Goal: Task Accomplishment & Management: Use online tool/utility

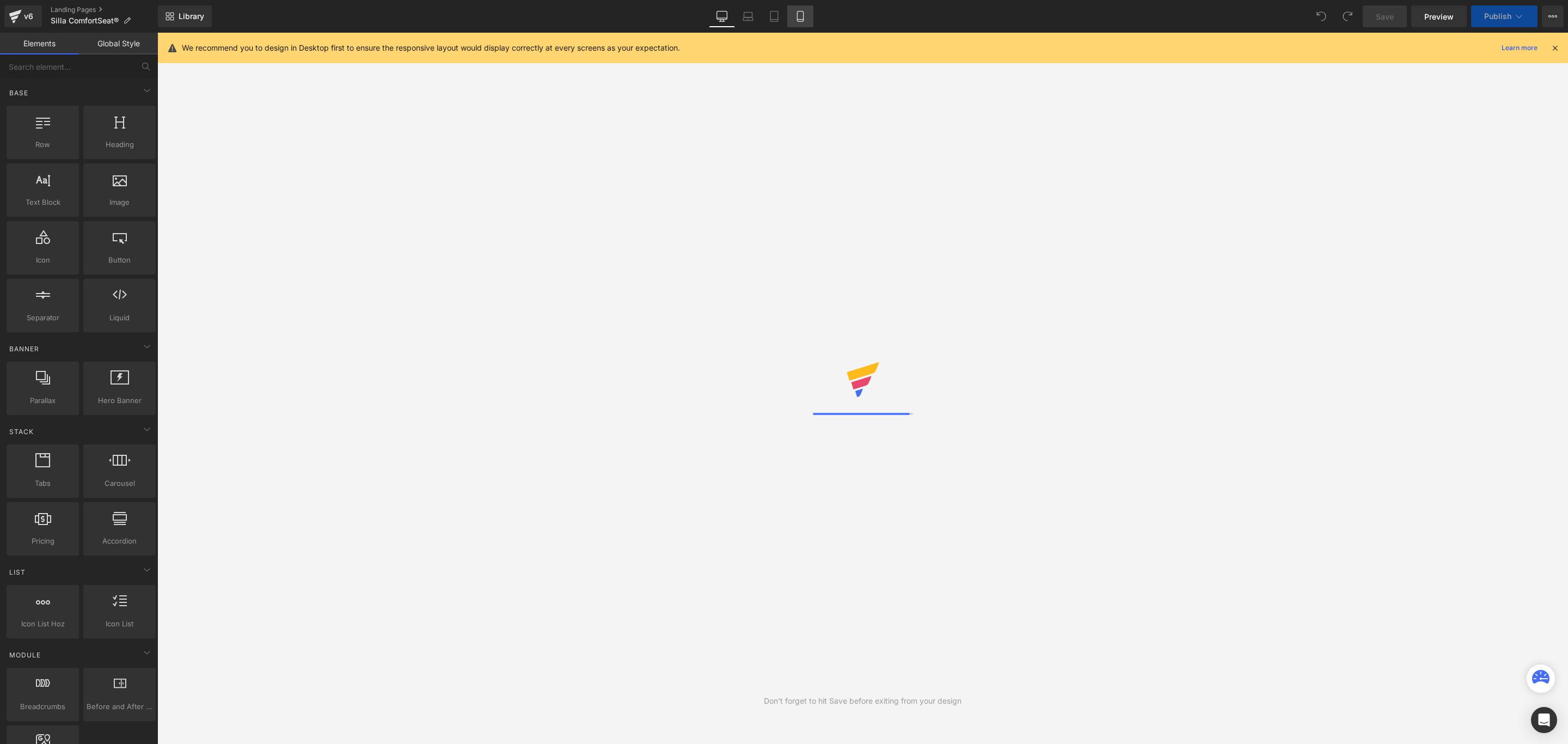
click at [798, 15] on icon at bounding box center [801, 16] width 11 height 11
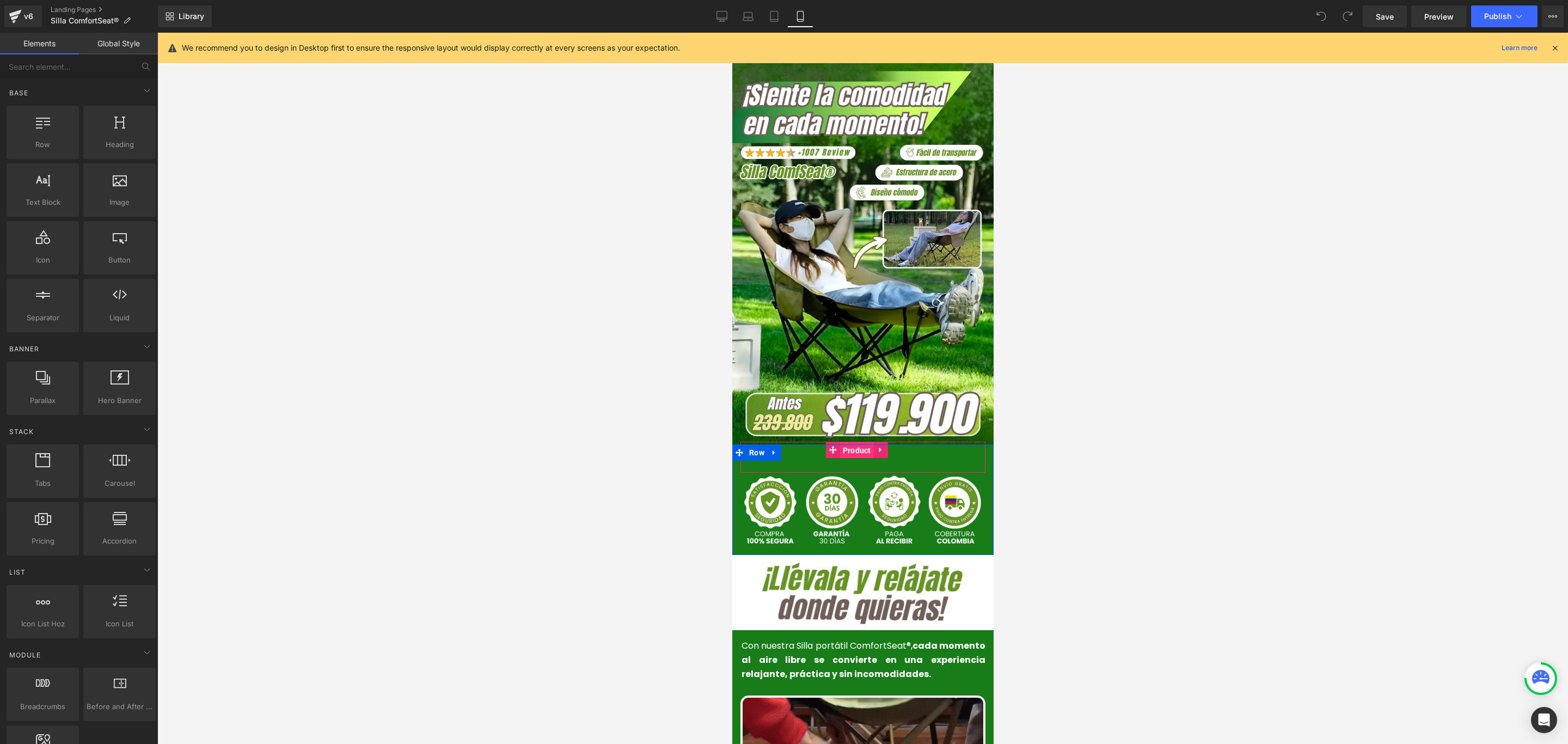
click at [853, 442] on span "Product" at bounding box center [857, 450] width 34 height 16
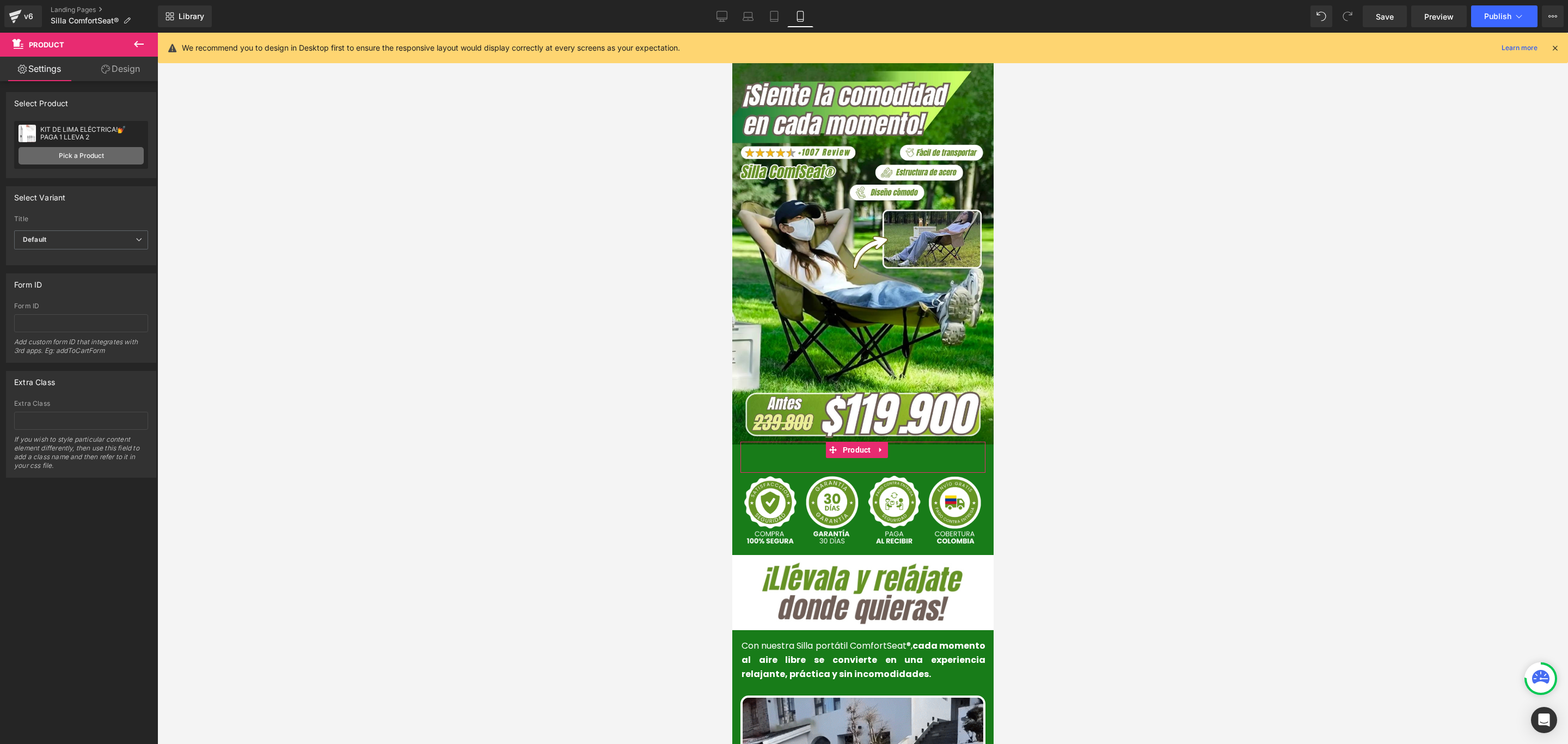
click at [108, 157] on link "Pick a Product" at bounding box center [81, 156] width 125 height 18
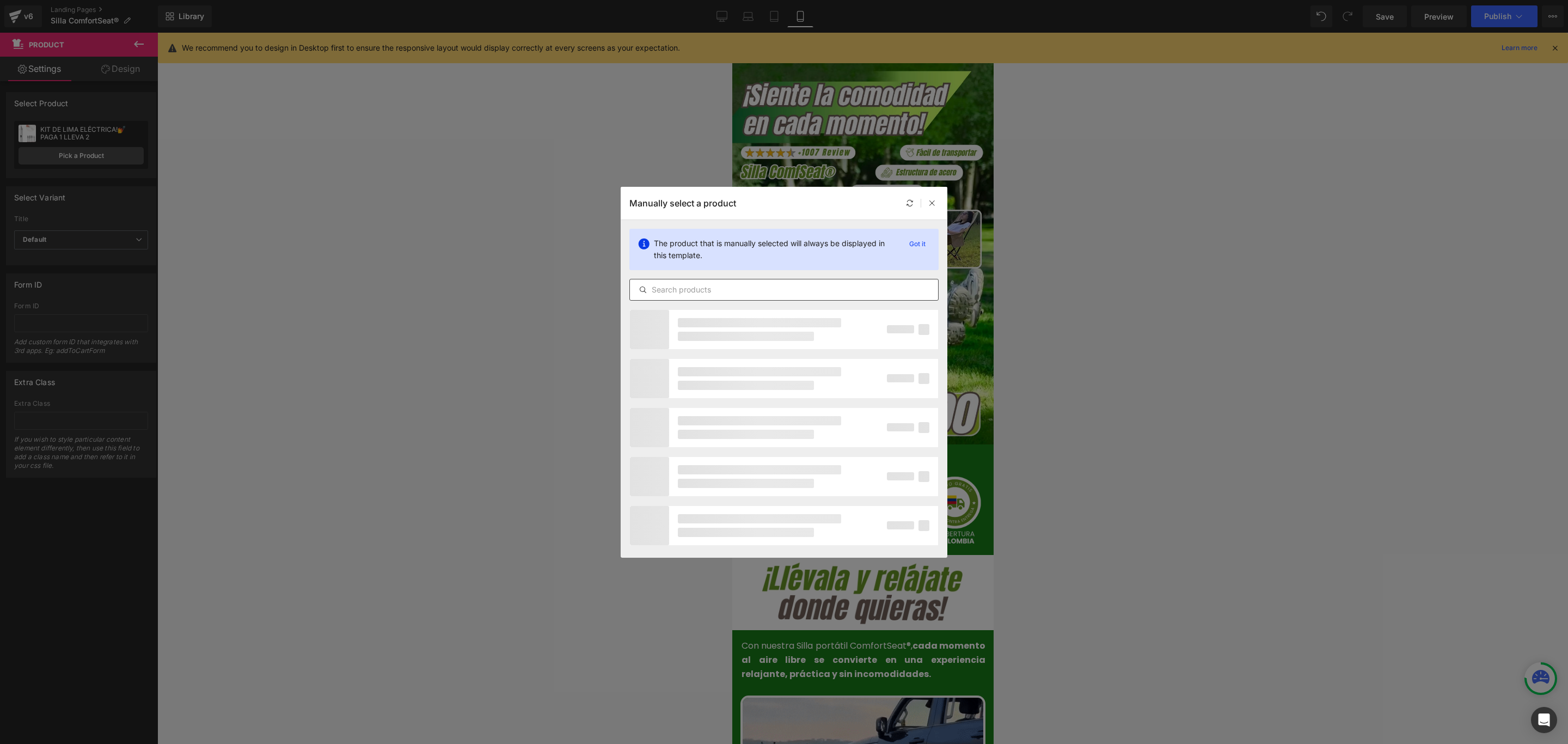
click at [740, 285] on input "text" at bounding box center [784, 290] width 308 height 13
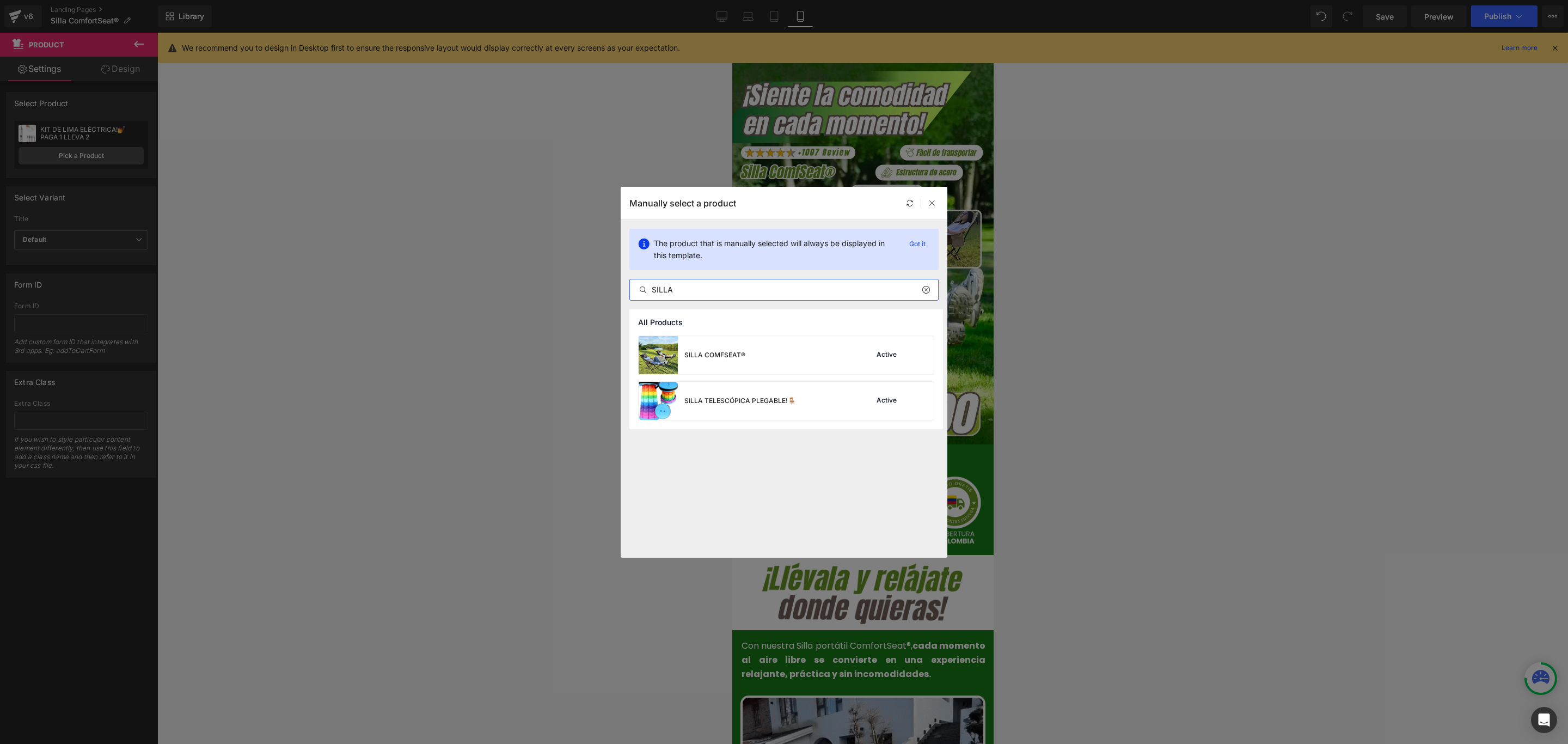
click at [740, 288] on input "SILLA" at bounding box center [784, 290] width 308 height 13
type input "SILLA"
click at [729, 359] on div "SILLA COMFSEAT®" at bounding box center [715, 355] width 61 height 9
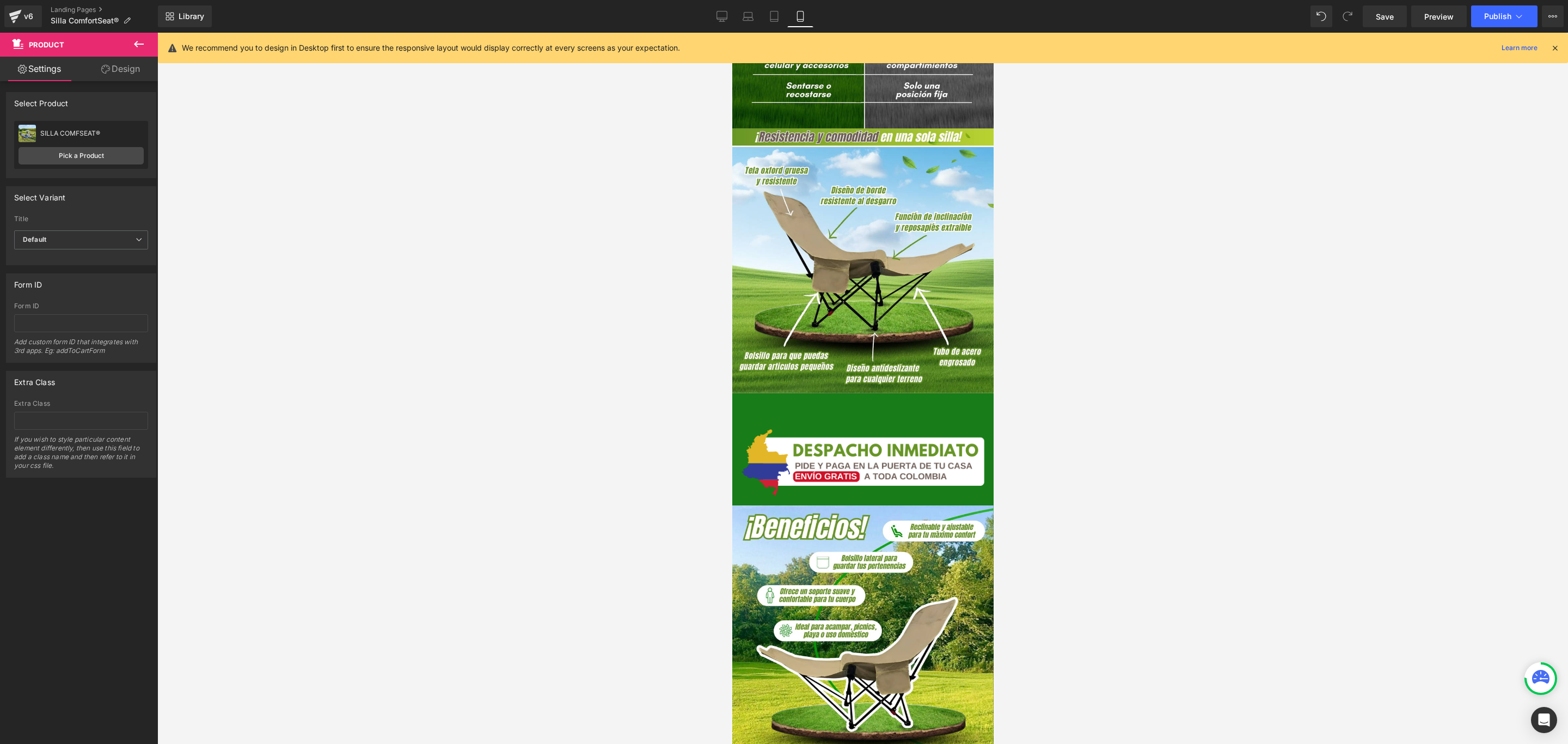
scroll to position [1716, 0]
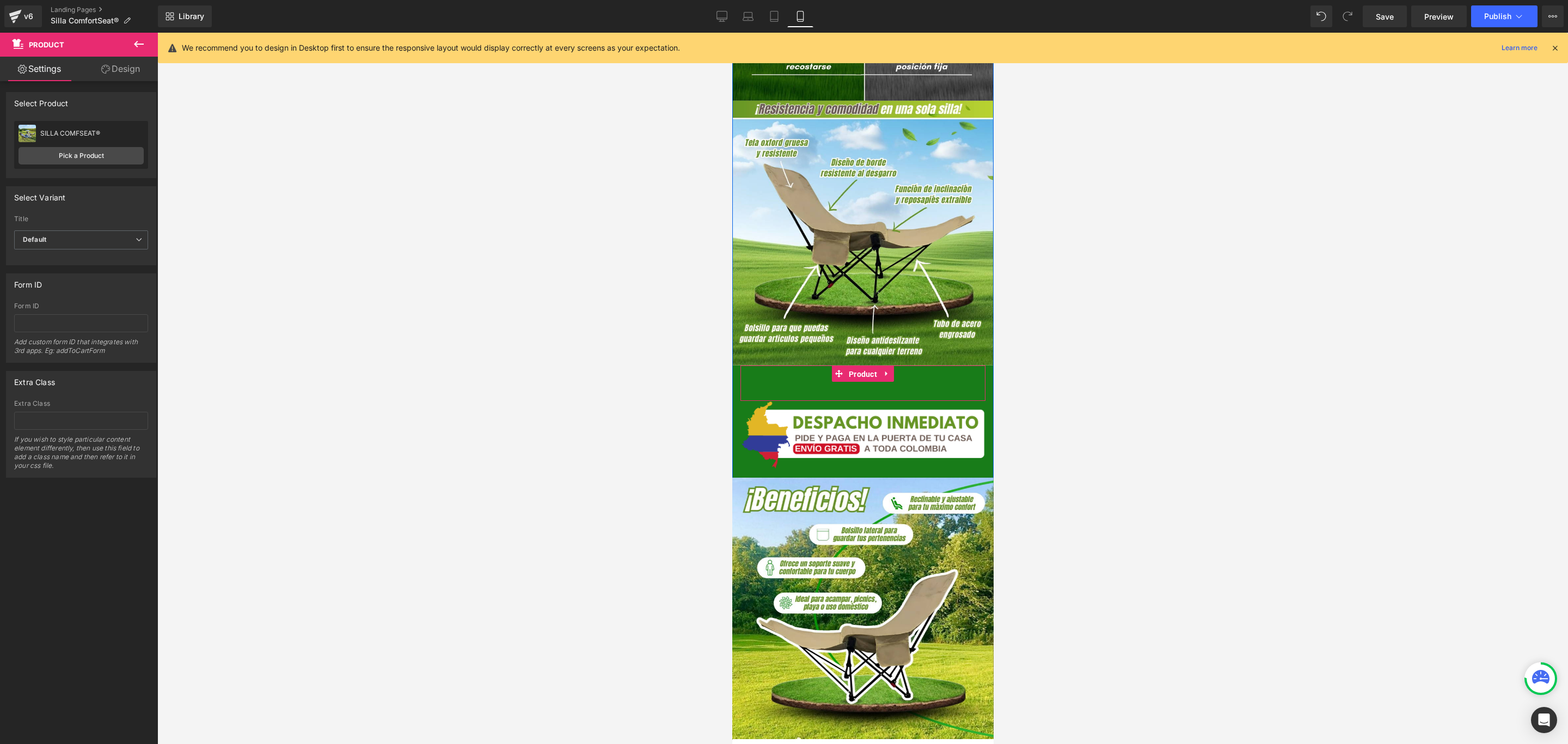
click at [856, 366] on span "Product" at bounding box center [862, 374] width 34 height 16
click at [113, 159] on link "Pick a Product" at bounding box center [81, 156] width 125 height 18
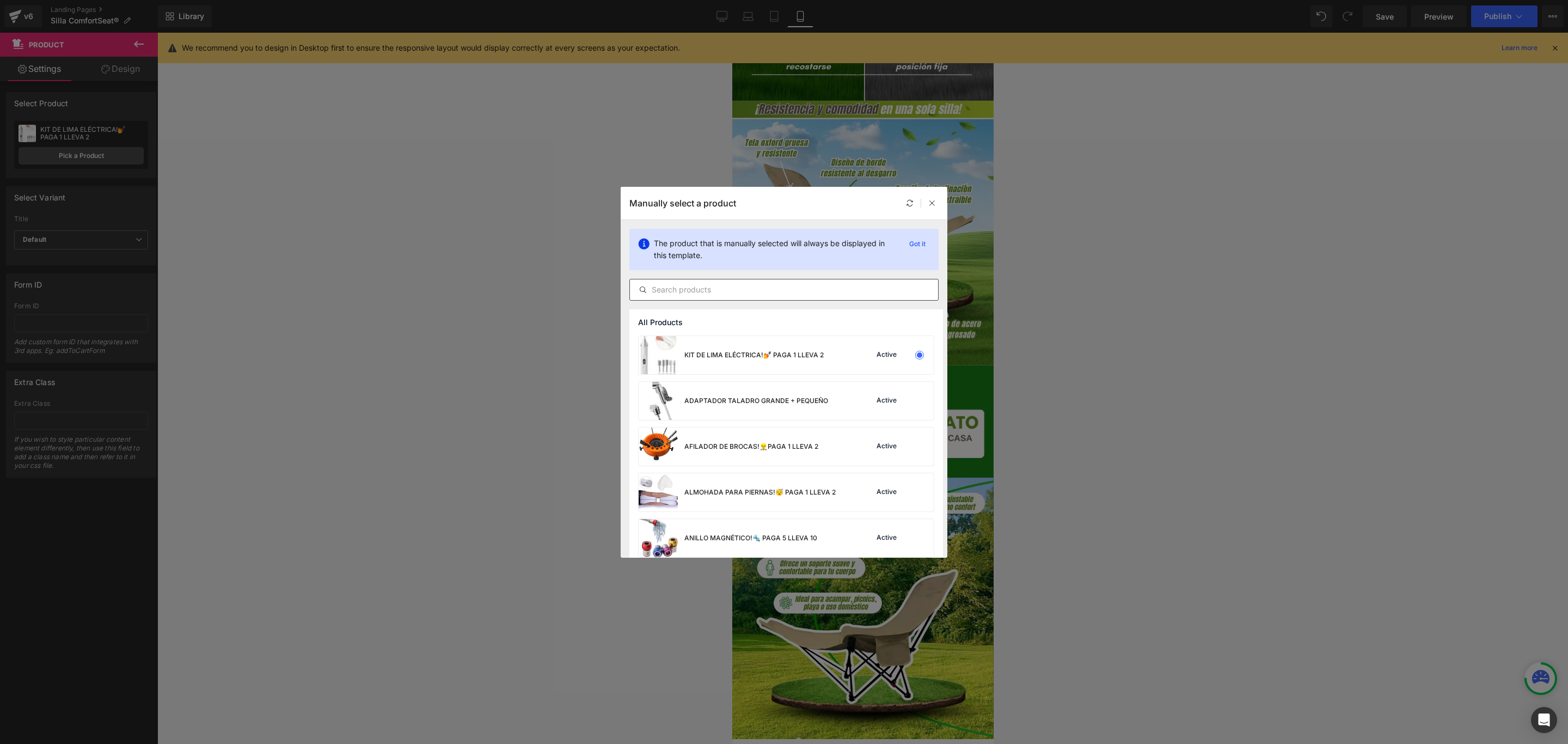
click at [727, 291] on input "text" at bounding box center [784, 290] width 308 height 13
paste input "SILLA"
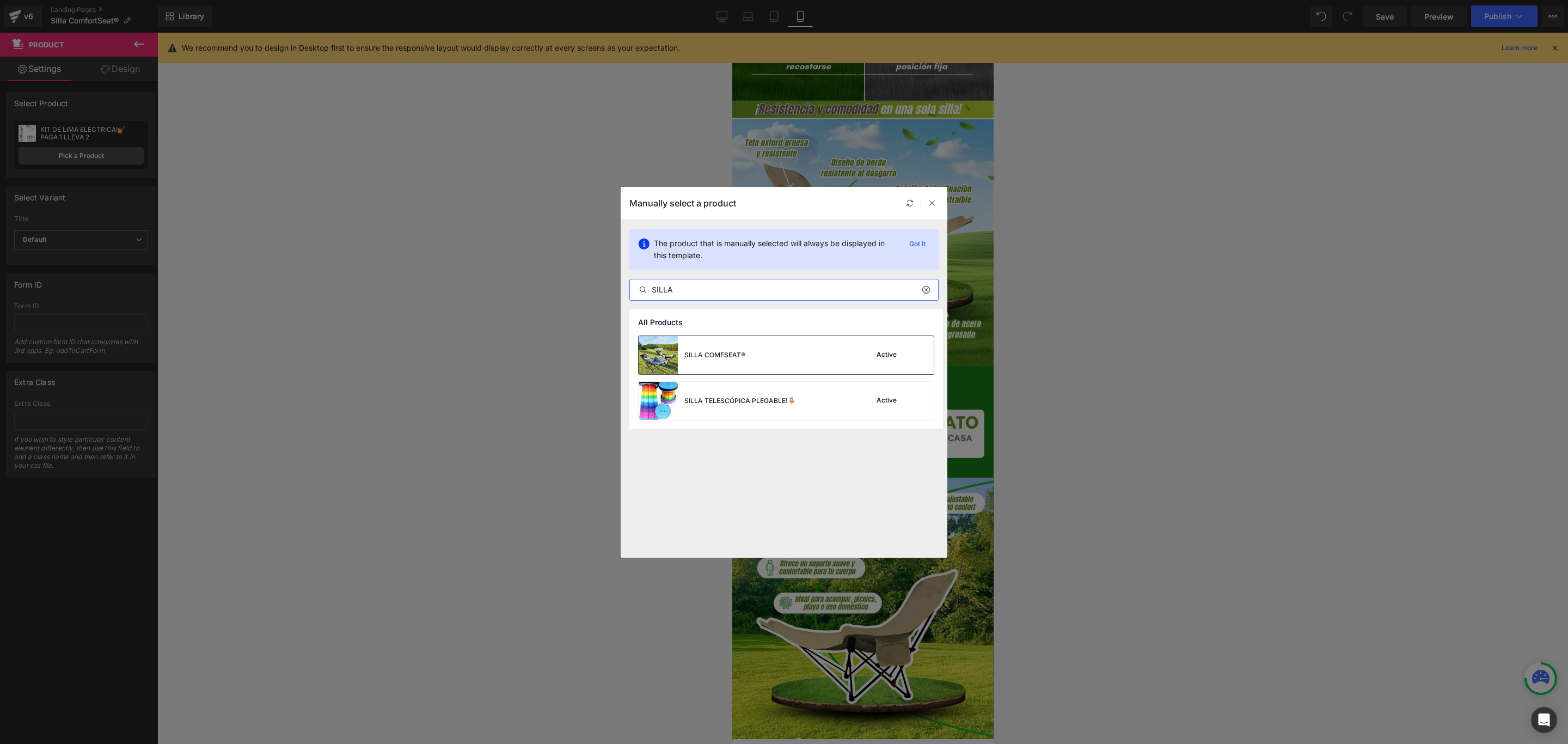
type input "SILLA"
click at [740, 352] on div "SILLA COMFSEAT®" at bounding box center [715, 355] width 61 height 9
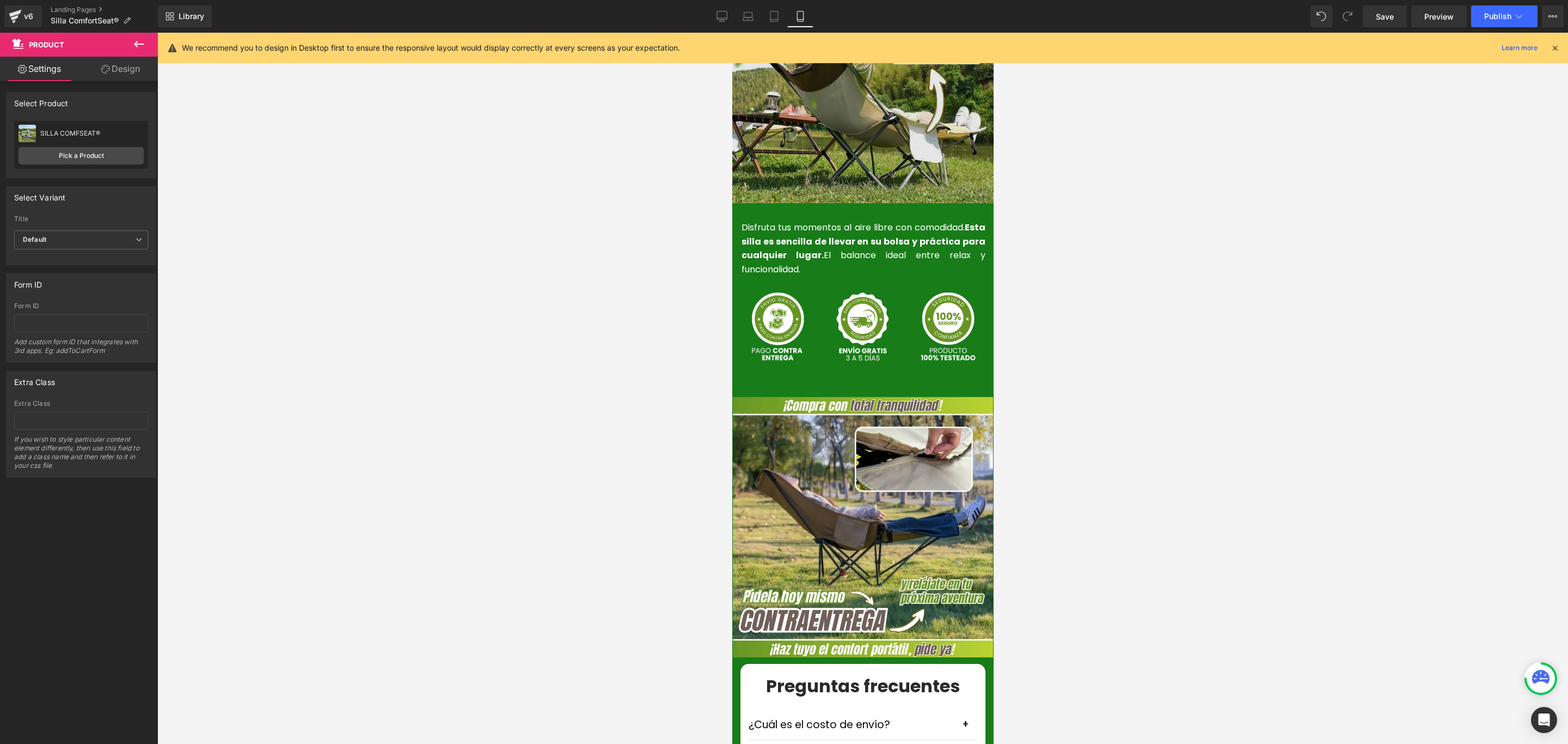
scroll to position [2615, 0]
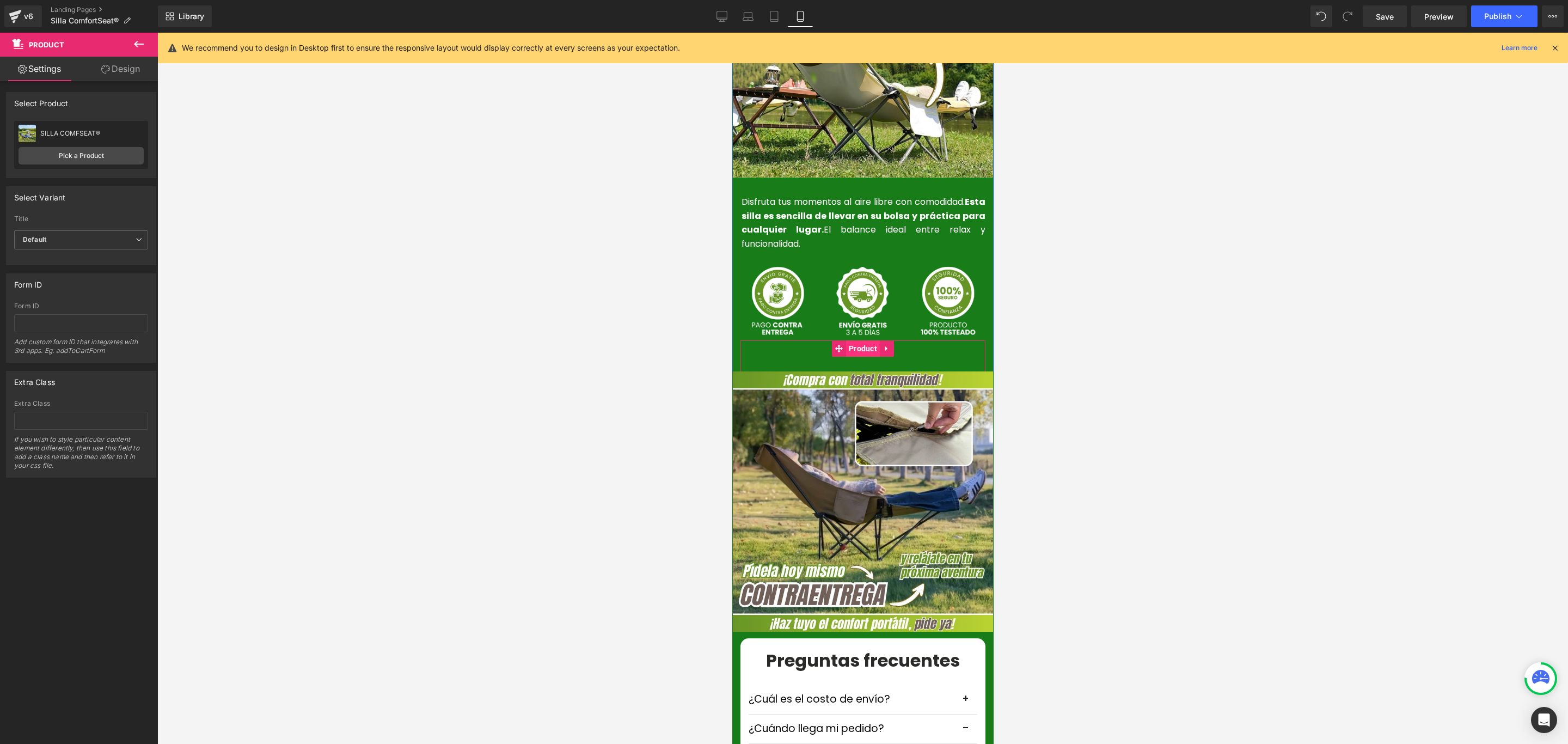
click at [862, 340] on span "Product" at bounding box center [862, 349] width 34 height 16
click at [82, 157] on link "Pick a Product" at bounding box center [81, 156] width 125 height 18
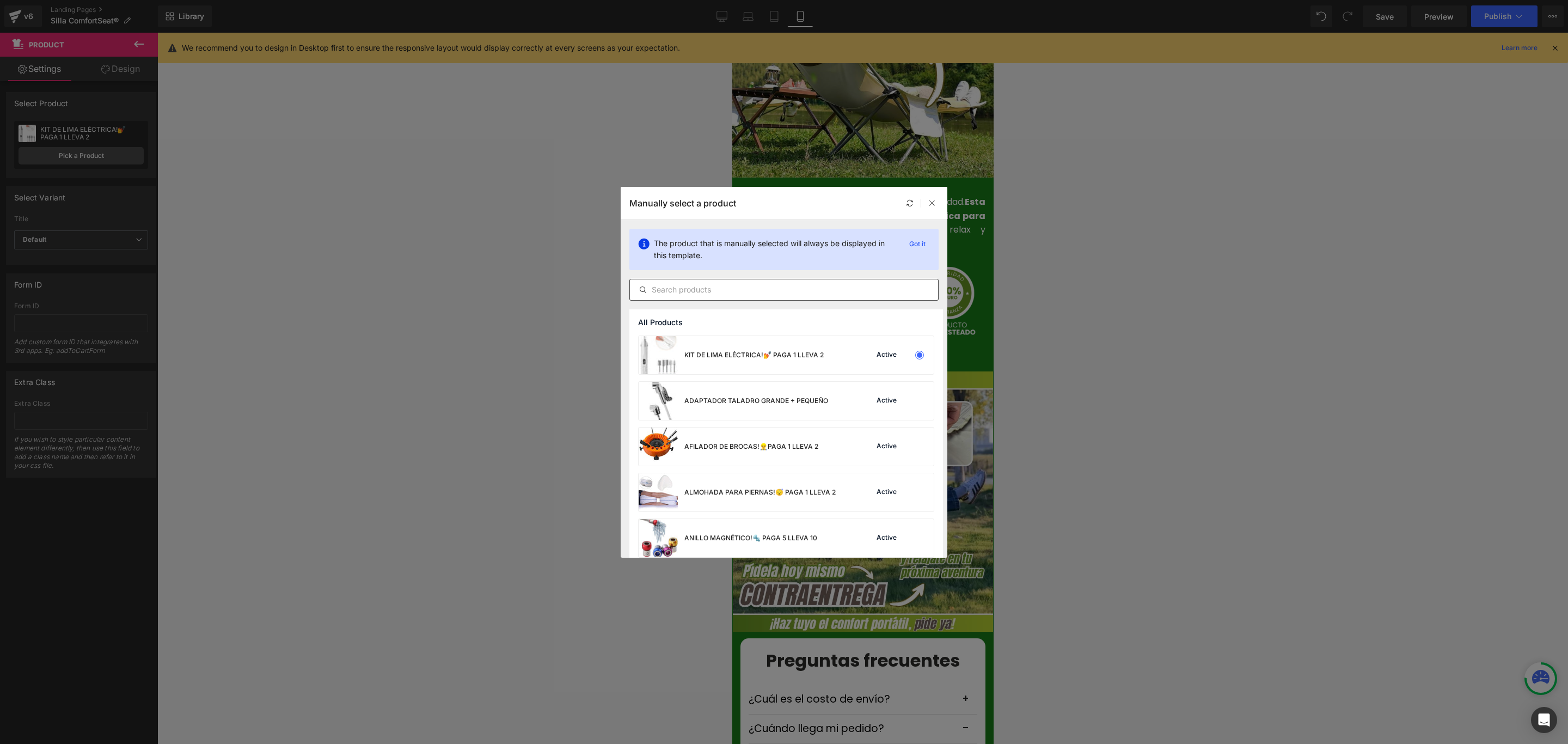
click at [725, 292] on input "text" at bounding box center [784, 290] width 308 height 13
paste input "SILLA"
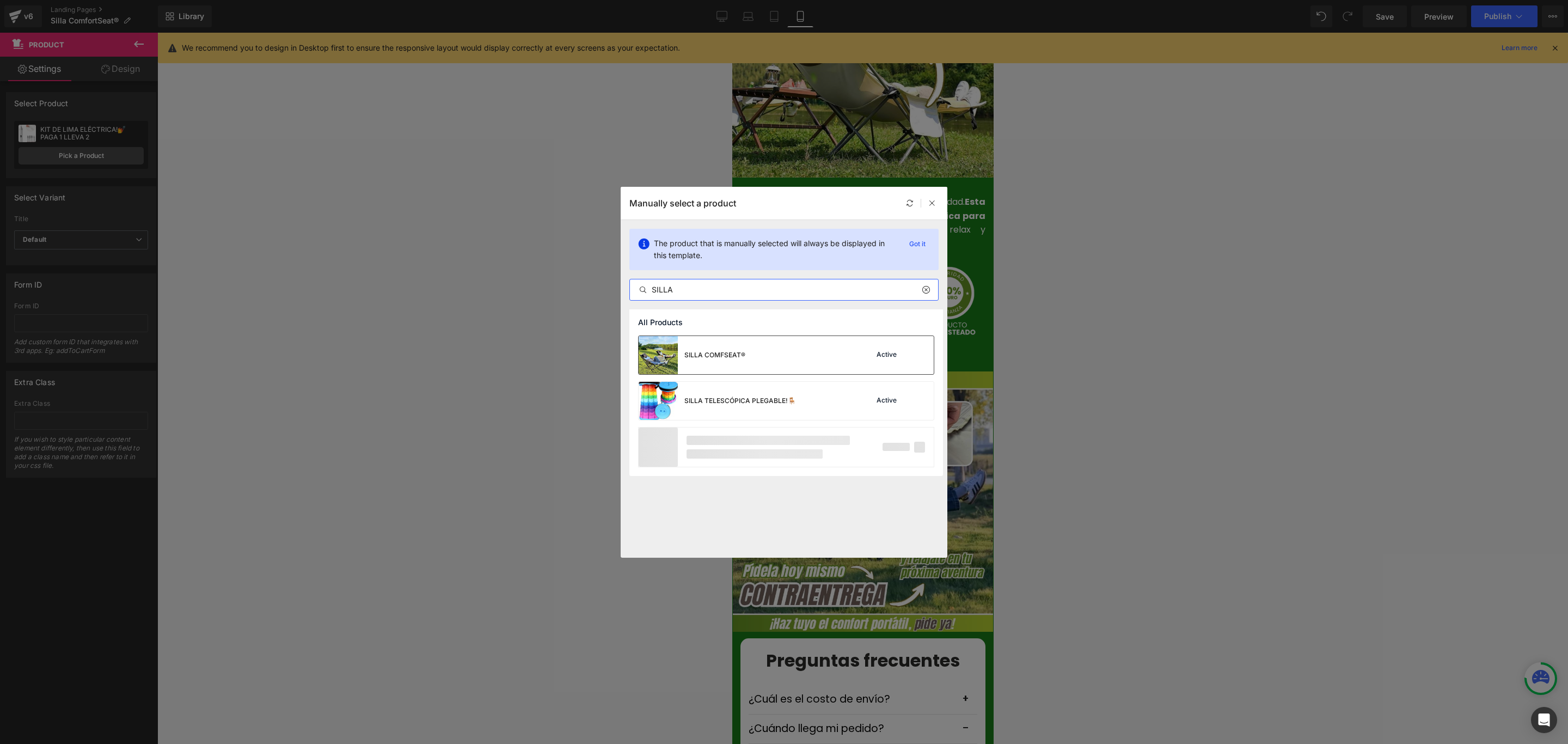
type input "SILLA"
drag, startPoint x: 731, startPoint y: 351, endPoint x: 18, endPoint y: 328, distance: 713.4
click at [731, 351] on div "SILLA COMFSEAT®" at bounding box center [715, 355] width 61 height 9
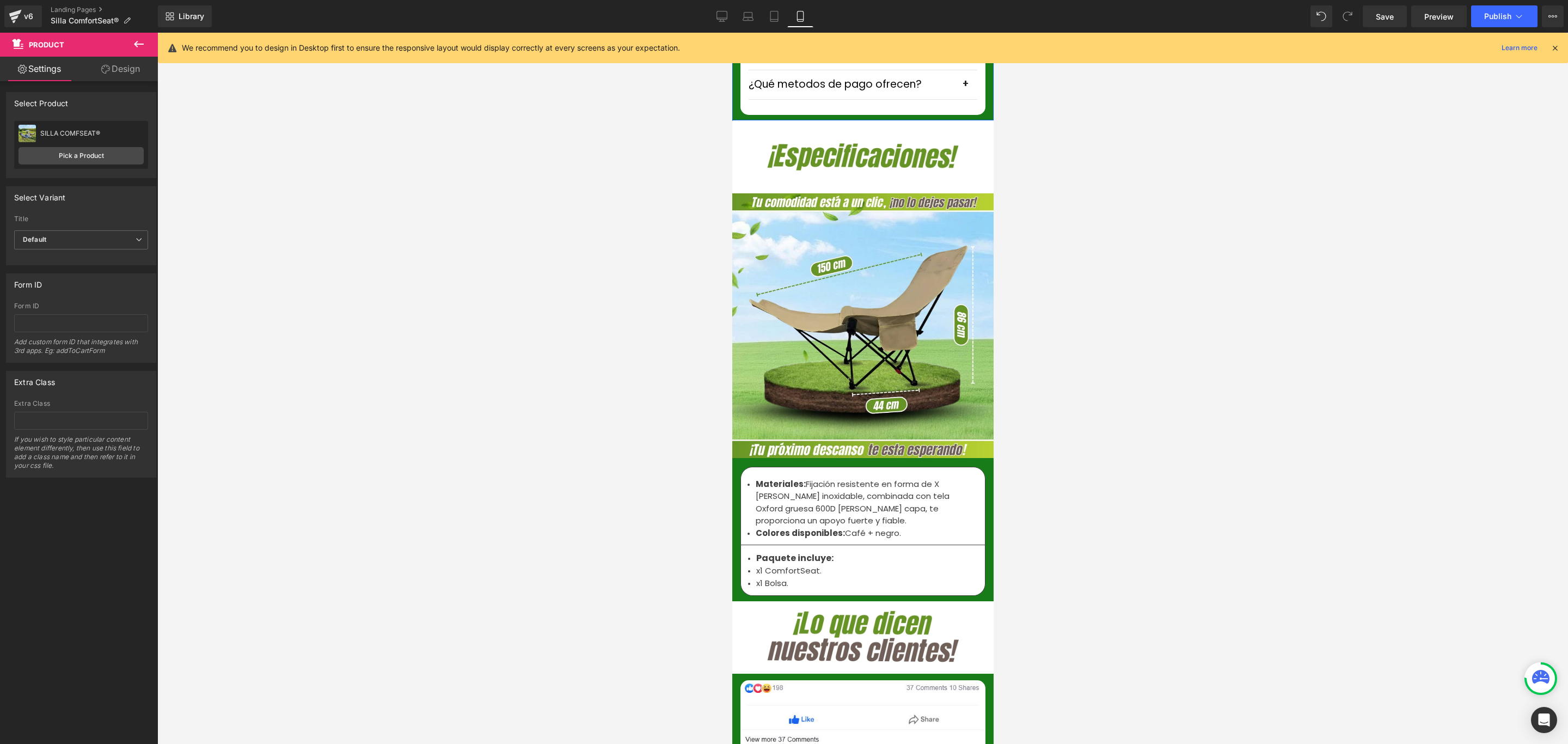
scroll to position [3514, 0]
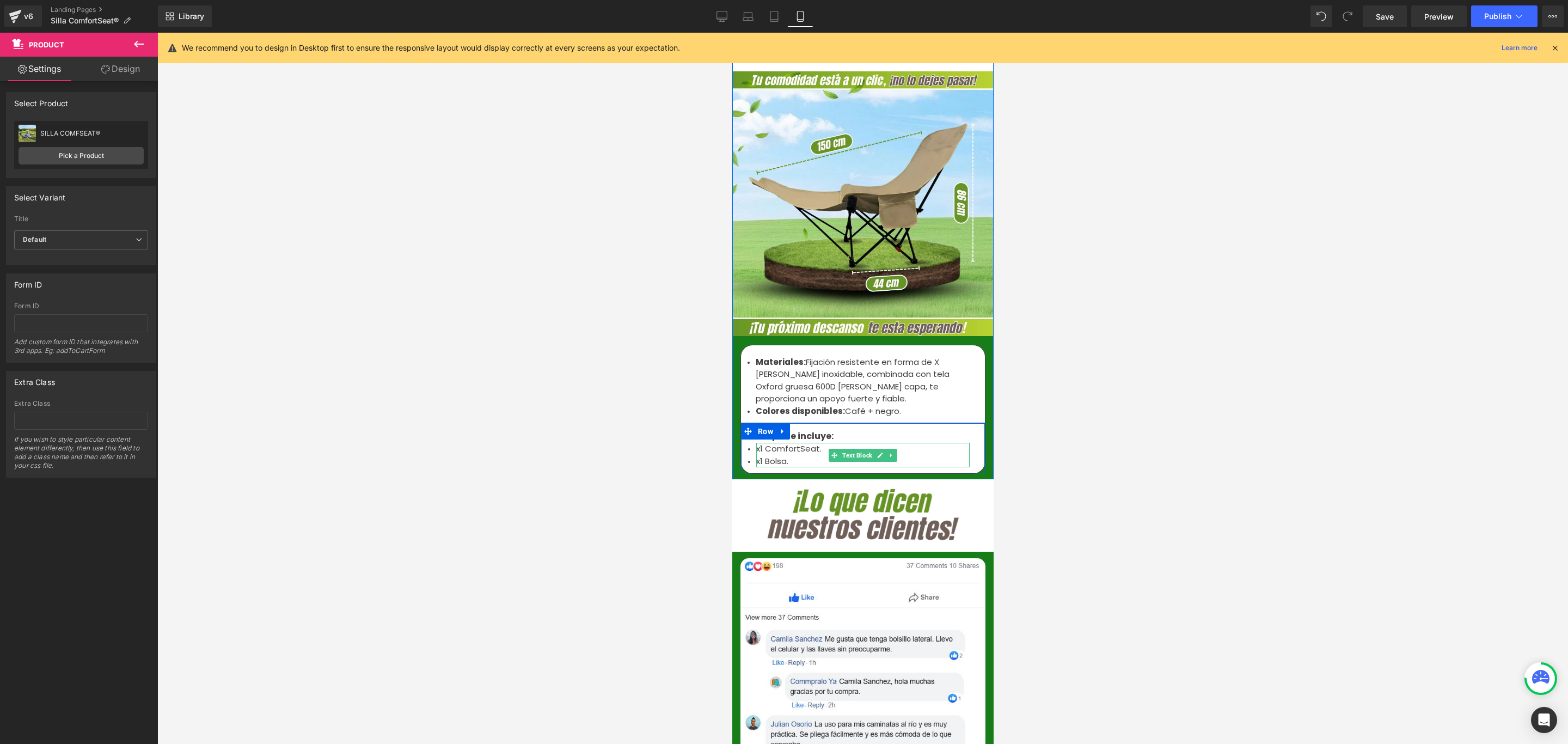
click at [759, 443] on li "x1 ComfortSeat." at bounding box center [862, 449] width 214 height 12
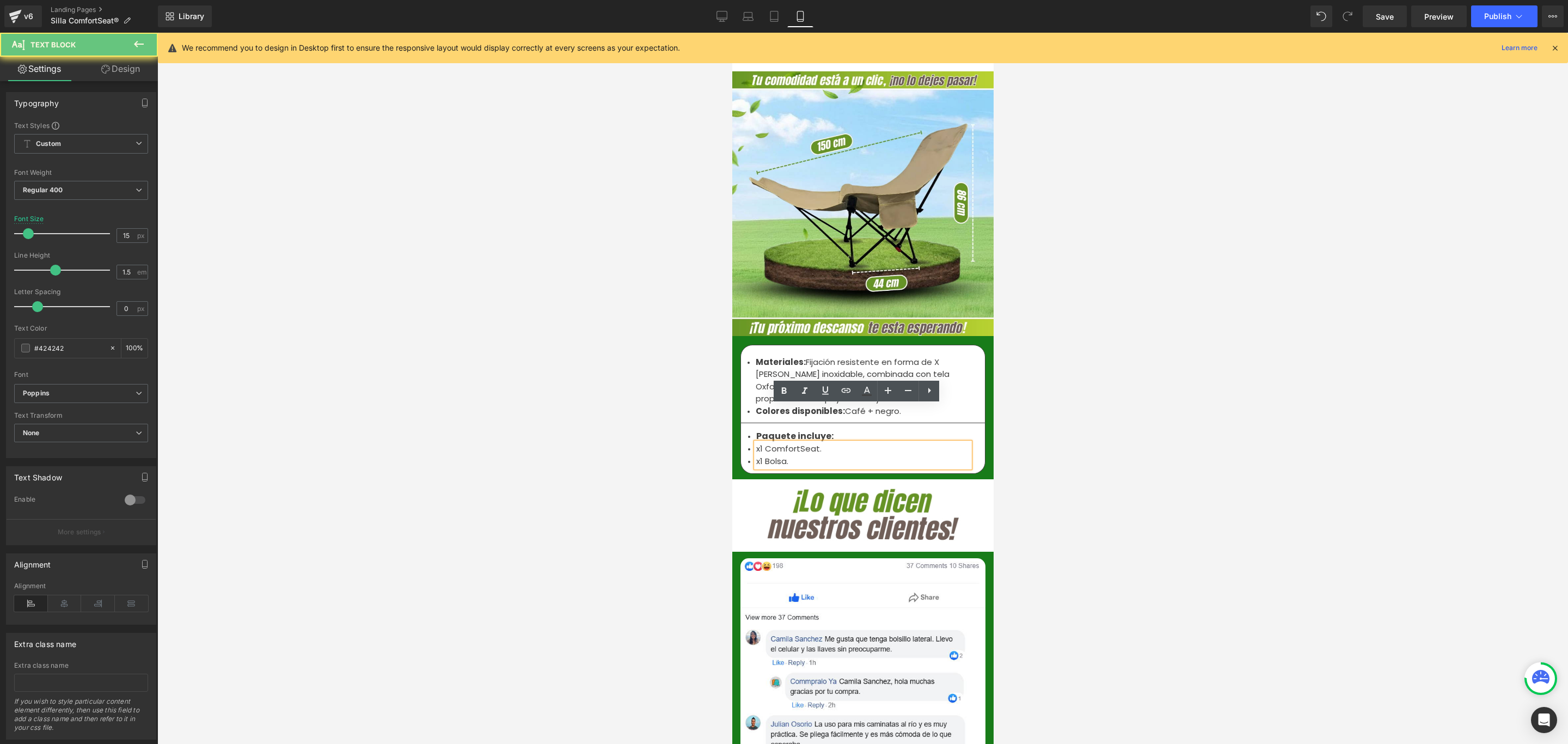
click at [756, 443] on li "x1 ComfortSeat." at bounding box center [862, 449] width 214 height 12
click at [848, 443] on li "1x Silla ComfortSeat." at bounding box center [862, 449] width 214 height 12
click at [1117, 383] on div at bounding box center [862, 388] width 1411 height 711
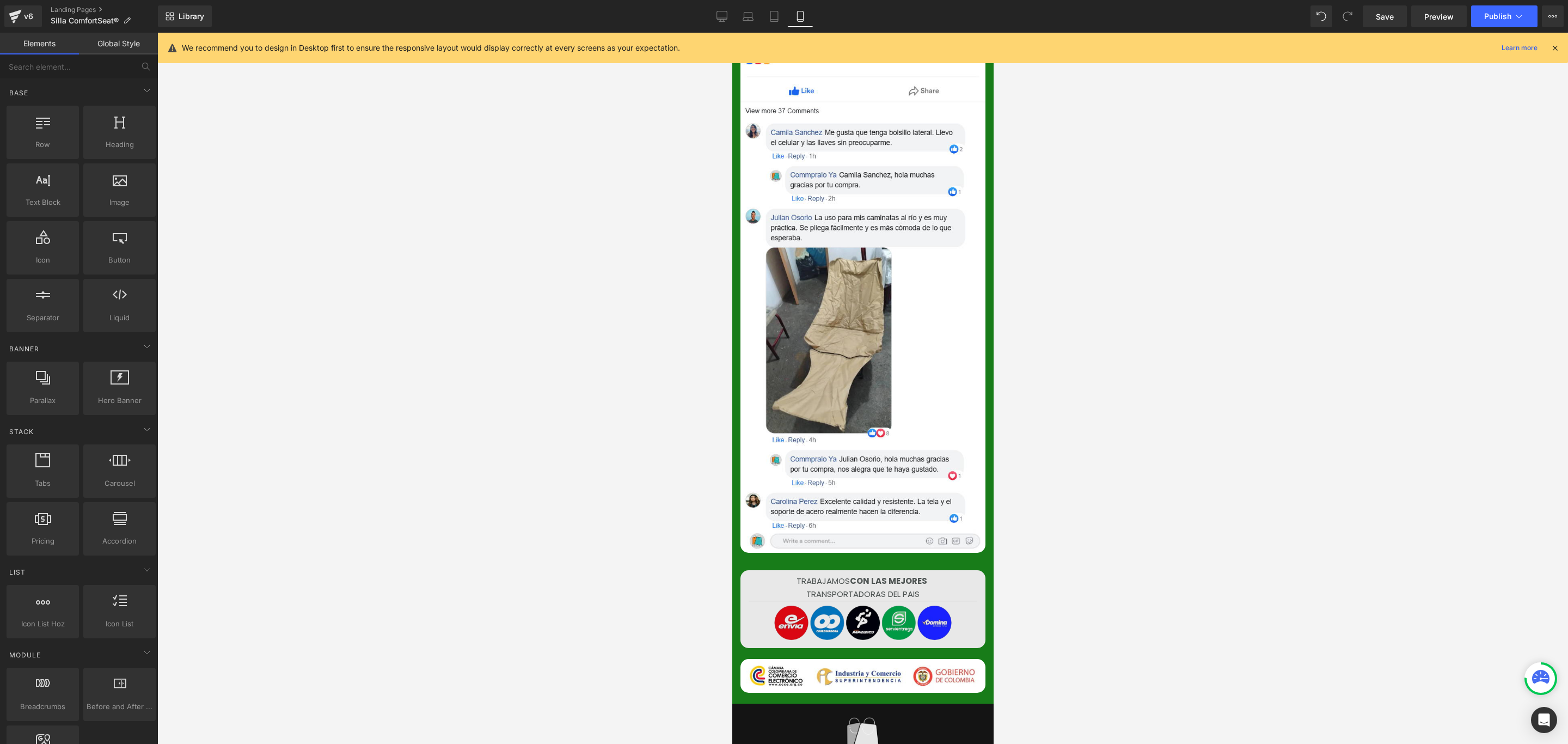
scroll to position [4296, 0]
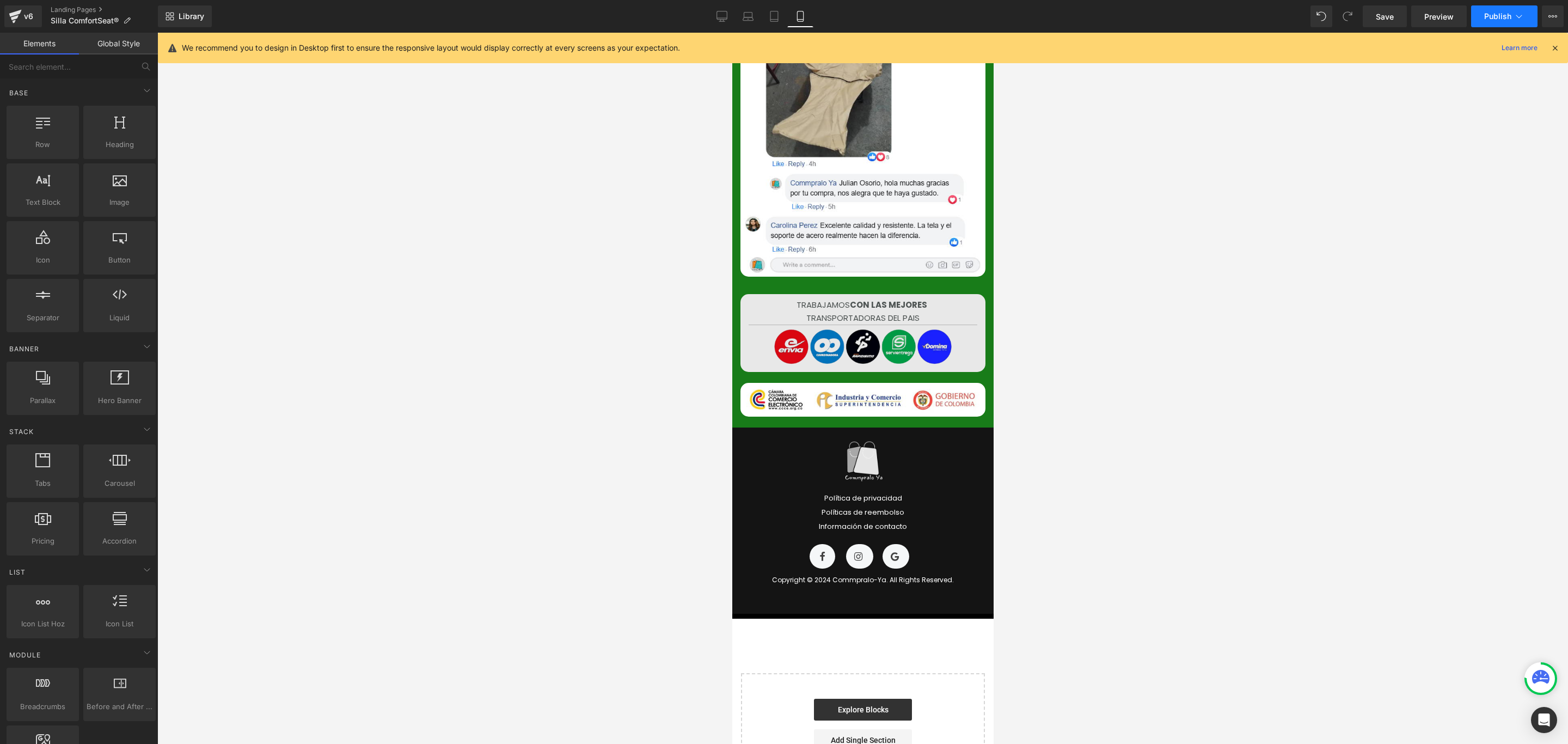
click at [1514, 18] on icon at bounding box center [1519, 16] width 11 height 11
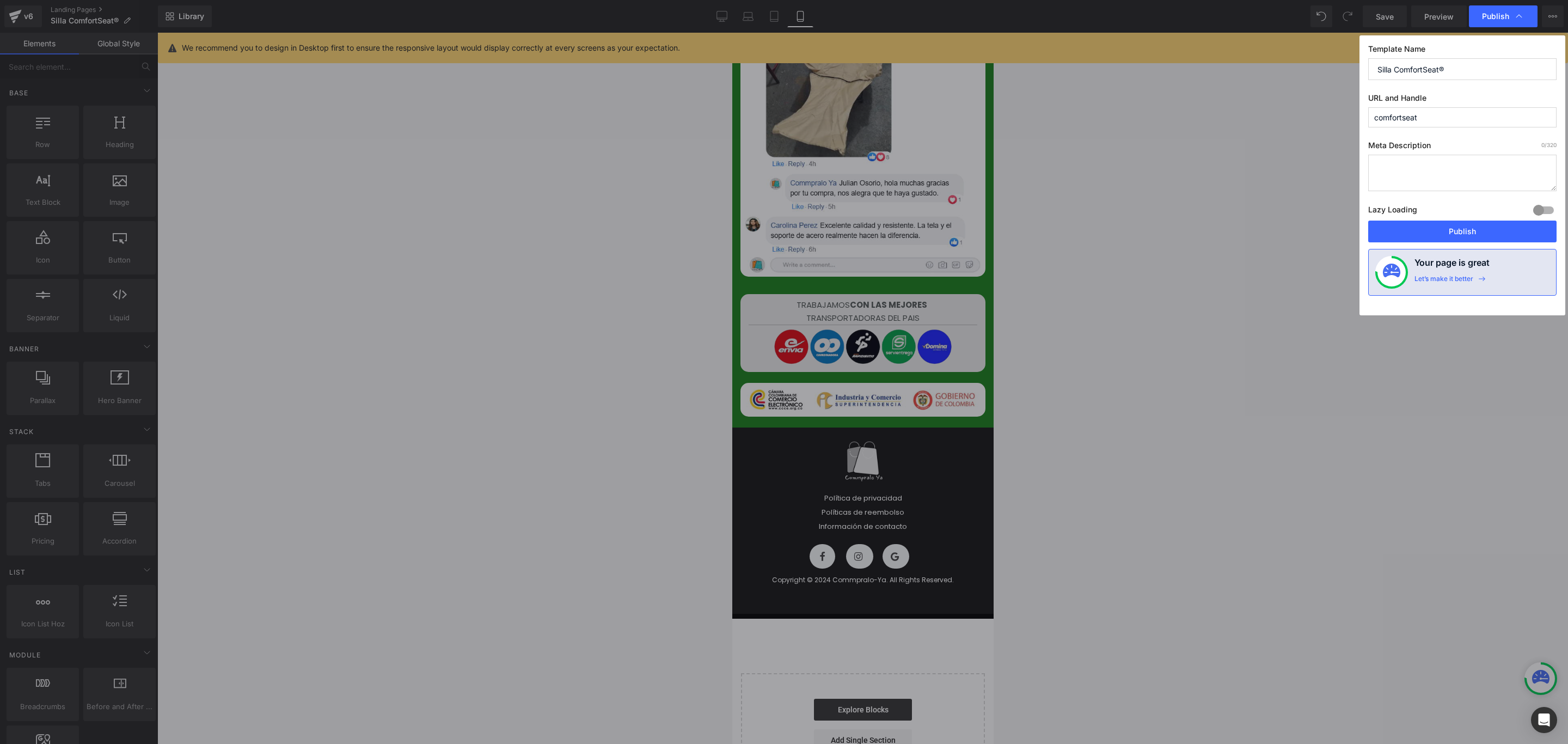
click at [1464, 233] on button "Publish" at bounding box center [1462, 231] width 188 height 22
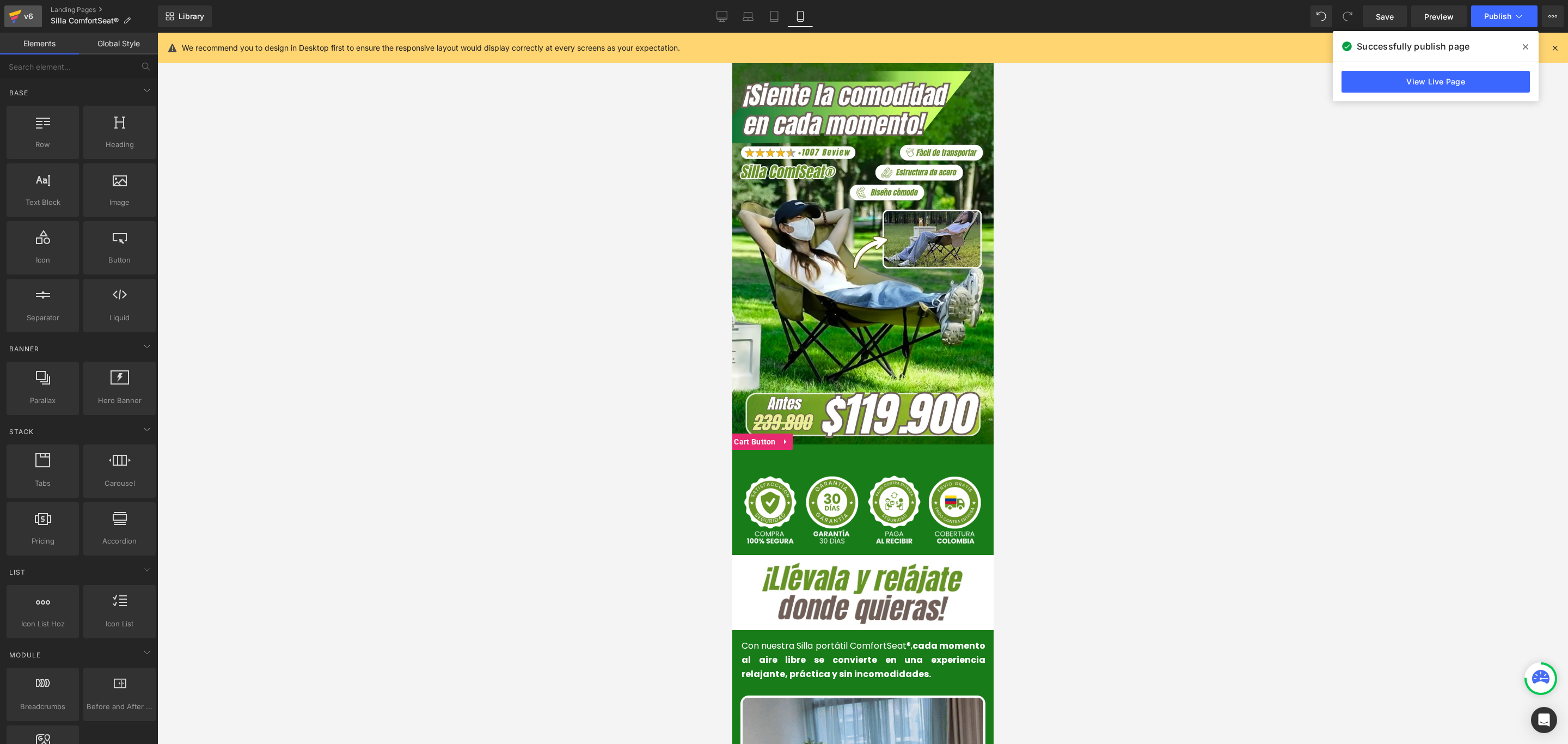
click at [24, 17] on div "v6" at bounding box center [28, 16] width 14 height 14
